Goal: Register for event/course

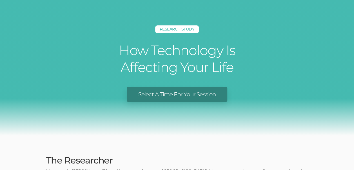
click at [183, 93] on link "Select A Time For Your Session" at bounding box center [177, 94] width 100 height 15
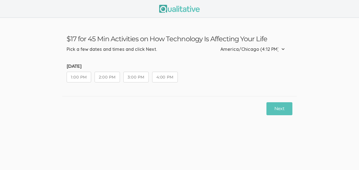
click at [80, 73] on button "1:00 PM" at bounding box center [79, 77] width 25 height 11
click at [280, 111] on button "Next" at bounding box center [279, 108] width 26 height 13
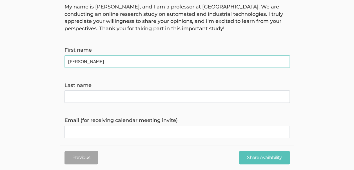
scroll to position [56, 0]
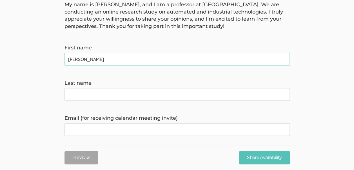
type name "Matthew"
click at [125, 99] on name "Last name" at bounding box center [178, 94] width 226 height 12
type name "Lewis"
click at [146, 129] on invite\) "Email (for receiving calendar meeting invite)" at bounding box center [178, 129] width 226 height 12
type invite\) "675mlewis@gmail.com"
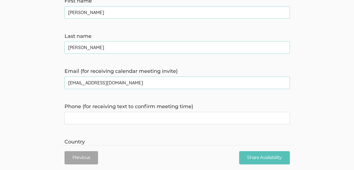
scroll to position [108, 0]
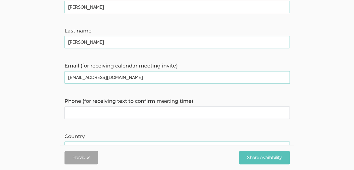
click at [195, 115] on time\) "Phone (for receiving text to confirm meeting time)" at bounding box center [178, 112] width 226 height 12
type time\) "2104296707"
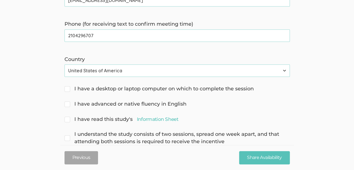
scroll to position [188, 0]
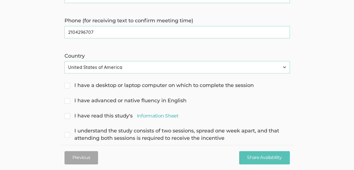
click at [67, 85] on input "I have a desktop or laptop computer on which to complete the session" at bounding box center [67, 85] width 4 height 4
checkbox input "true"
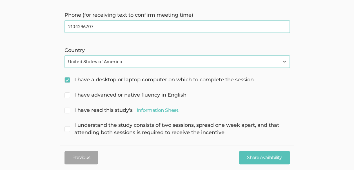
scroll to position [199, 0]
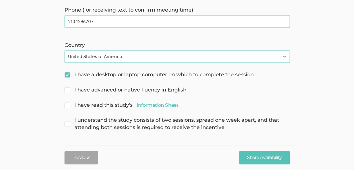
click at [67, 90] on input "I have advanced or native fluency in English" at bounding box center [67, 89] width 4 height 4
checkbox input "true"
click at [65, 104] on input "I have read this study's Information Sheet" at bounding box center [67, 105] width 4 height 4
checkbox input "true"
click at [67, 123] on span "I understand the study consists of two sessions, spread one week apart, and tha…" at bounding box center [178, 123] width 226 height 14
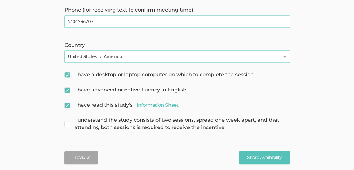
click at [67, 121] on input "I understand the study consists of two sessions, spread one week apart, and tha…" at bounding box center [67, 120] width 4 height 4
checkbox input "true"
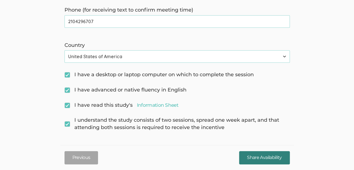
click at [254, 157] on input "Share Availability" at bounding box center [264, 157] width 50 height 13
